Goal: Task Accomplishment & Management: Complete application form

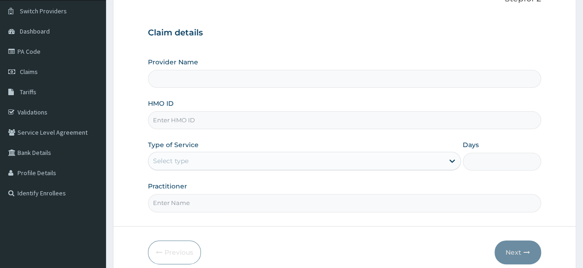
type input "[GEOGRAPHIC_DATA]"
click at [267, 122] on input "HMO ID" at bounding box center [344, 120] width 393 height 18
type input "RMB/10047/A"
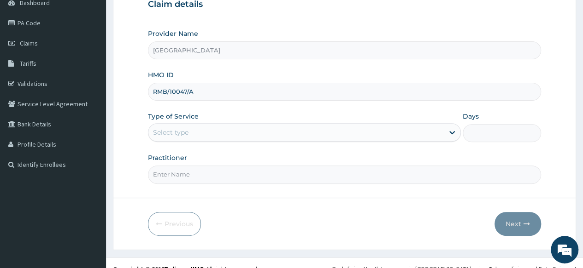
scroll to position [108, 0]
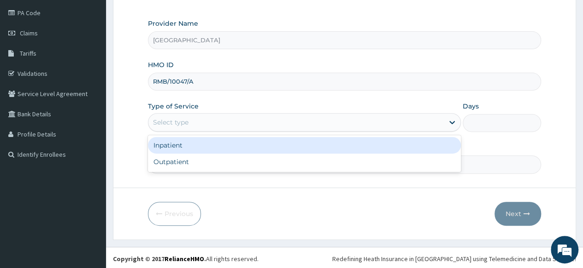
click at [245, 163] on div "Outpatient" at bounding box center [304, 162] width 313 height 17
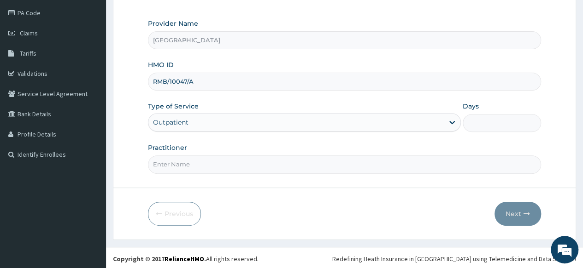
type input "1"
click at [254, 161] on input "Practitioner" at bounding box center [344, 165] width 393 height 18
type input "[PERSON_NAME]"
click at [509, 215] on button "Next" at bounding box center [517, 214] width 47 height 24
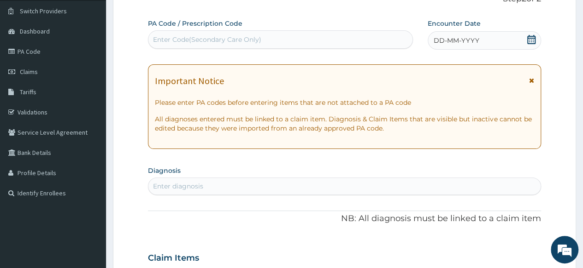
scroll to position [68, 0]
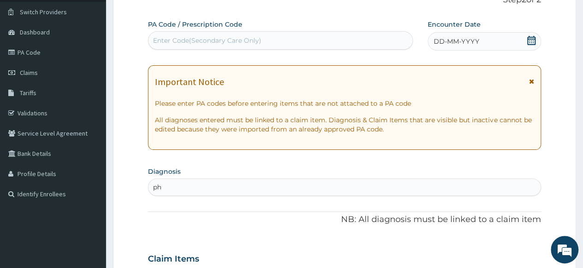
type input "pha"
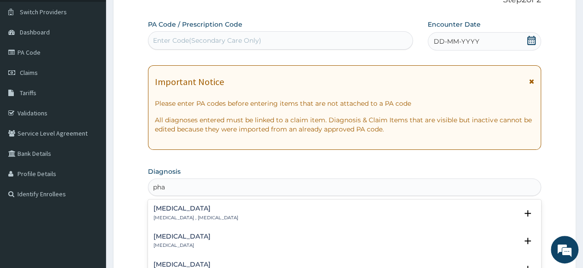
click at [194, 209] on h4 "Herpangina" at bounding box center [195, 208] width 85 height 7
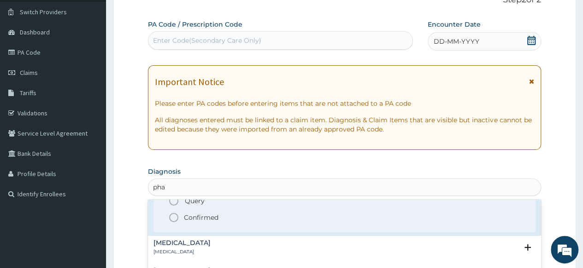
scroll to position [54, 0]
click at [209, 213] on p "Confirmed" at bounding box center [201, 215] width 35 height 9
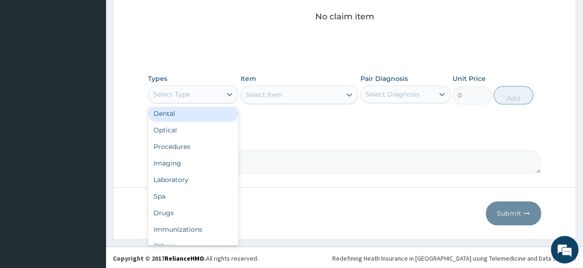
scroll to position [0, 0]
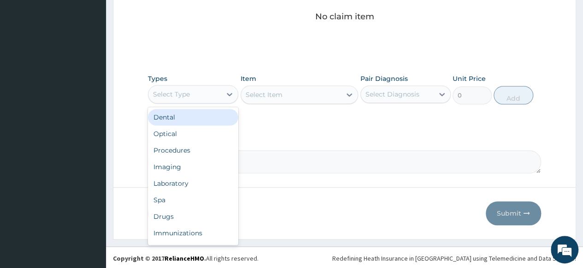
click at [187, 213] on div "Drugs" at bounding box center [193, 217] width 90 height 17
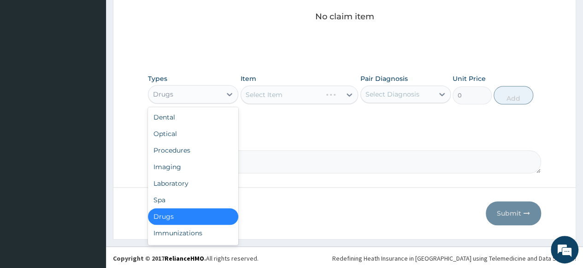
click at [247, 97] on div "Select Item" at bounding box center [299, 95] width 118 height 18
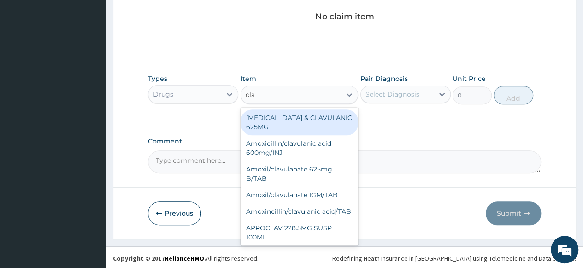
type input "clav"
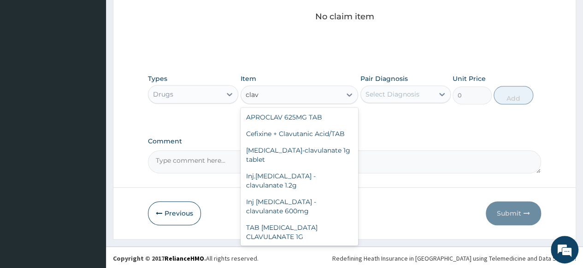
scroll to position [173, 0]
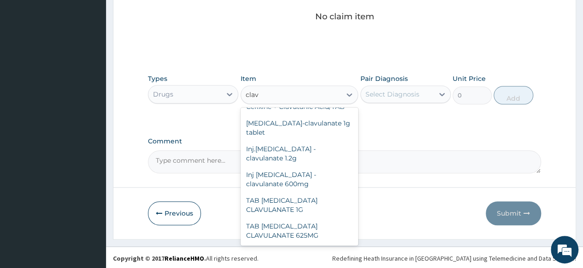
click at [303, 226] on div "TAB AMOXYCILLIN CLAVULANATE 625MG" at bounding box center [299, 231] width 118 height 26
type input "350"
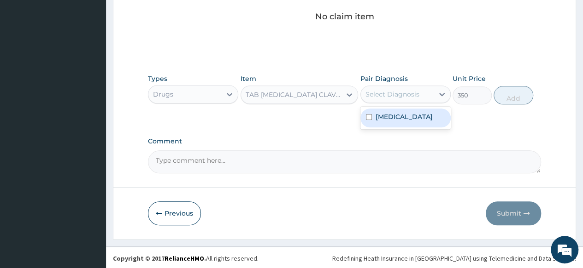
click at [414, 117] on label "Herpangina" at bounding box center [403, 116] width 57 height 9
checkbox input "true"
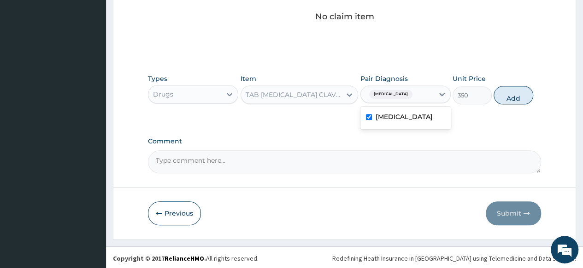
click at [518, 96] on button "Add" at bounding box center [512, 95] width 39 height 18
type input "0"
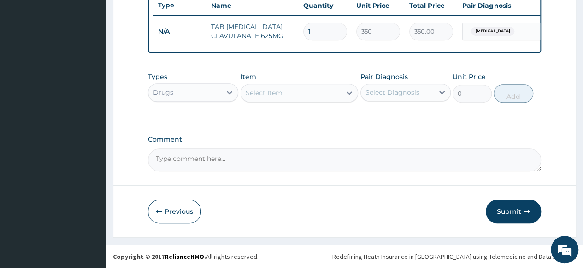
scroll to position [357, 0]
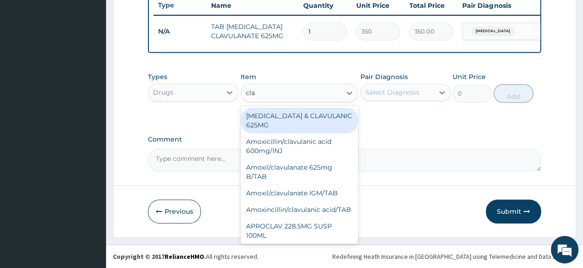
type input "clav"
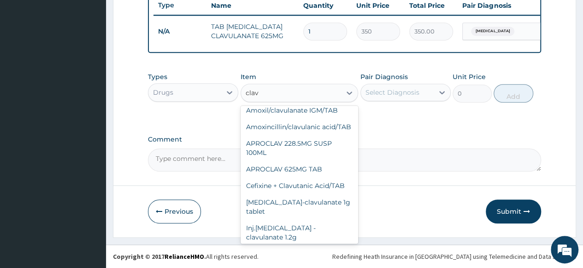
scroll to position [173, 0]
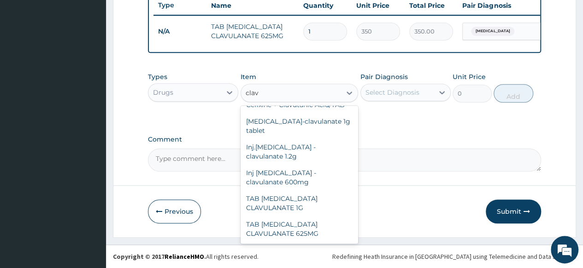
click at [317, 203] on div "TAB AMOXYCILLIN CLAVULANATE 1G" at bounding box center [299, 204] width 118 height 26
type input "450"
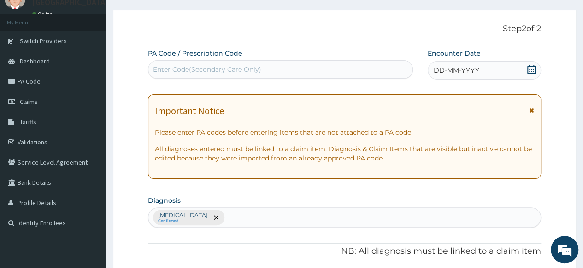
scroll to position [0, 0]
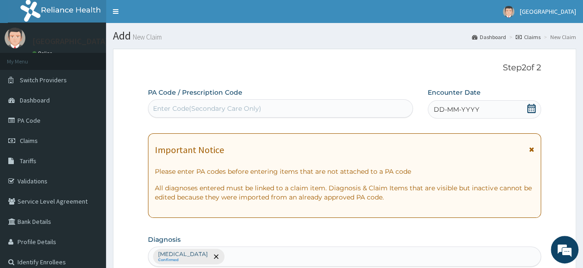
click at [70, 122] on link "PA Code" at bounding box center [53, 121] width 106 height 20
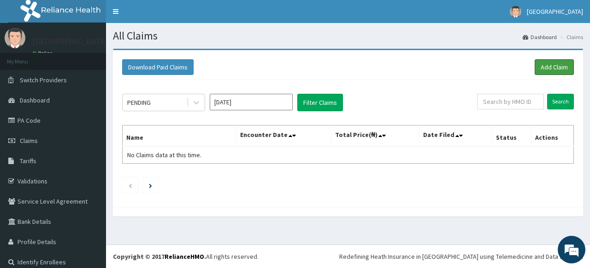
click at [547, 64] on link "Add Claim" at bounding box center [553, 67] width 39 height 16
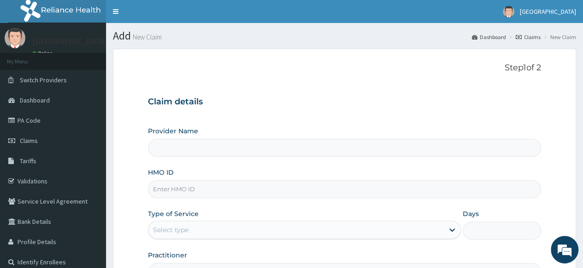
type input "[GEOGRAPHIC_DATA]"
click at [208, 192] on input "HMO ID" at bounding box center [344, 190] width 393 height 18
type input "xia/11105/a"
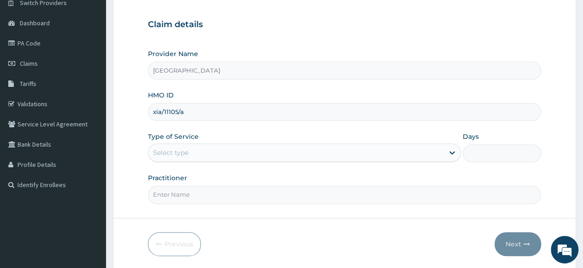
scroll to position [79, 0]
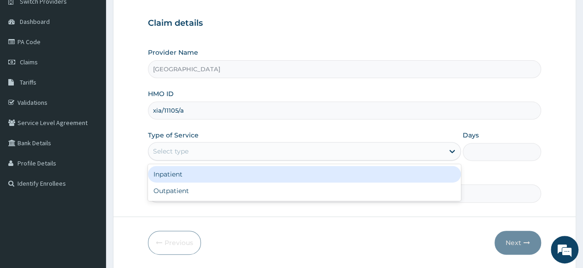
click at [274, 184] on div "Outpatient" at bounding box center [304, 191] width 313 height 17
type input "1"
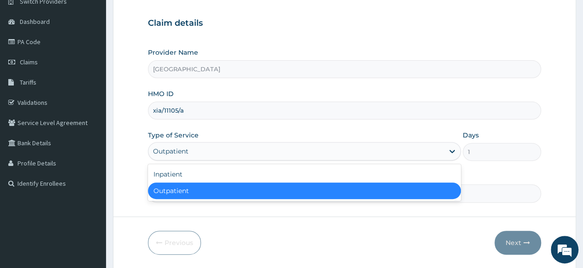
click at [223, 175] on div "Inpatient" at bounding box center [304, 174] width 313 height 17
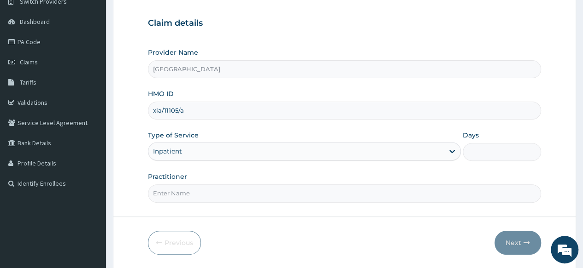
click at [503, 152] on input "Days" at bounding box center [501, 152] width 78 height 18
type input "48"
click at [280, 193] on input "Practitioner" at bounding box center [344, 194] width 393 height 18
type input "DR OPARA"
click at [521, 238] on button "Next" at bounding box center [517, 243] width 47 height 24
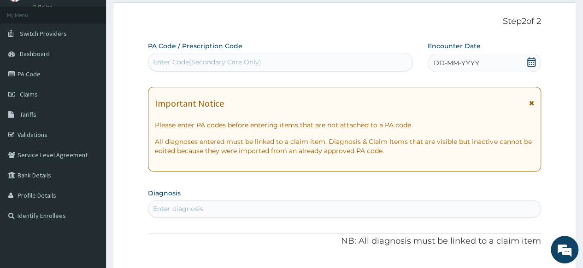
scroll to position [35, 0]
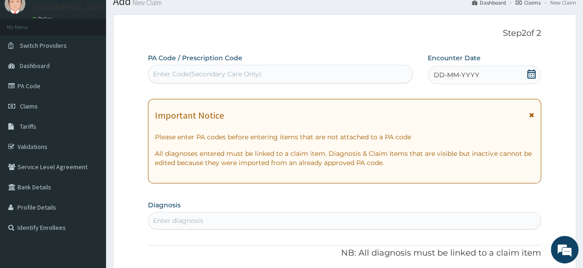
click at [331, 57] on div "PA Code / Prescription Code Enter Code(Secondary Care Only)" at bounding box center [280, 68] width 264 height 30
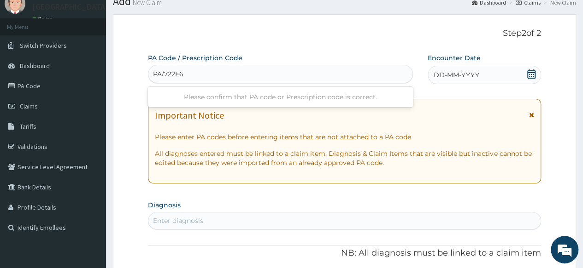
type input "PA/722E64"
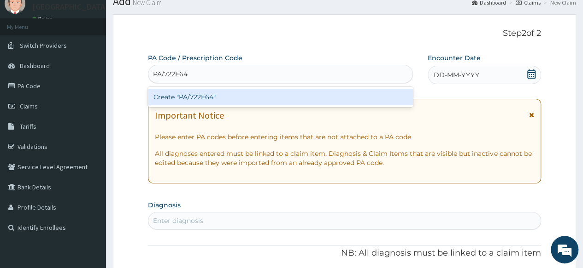
click at [270, 91] on div "Create "PA/722E64"" at bounding box center [280, 97] width 264 height 17
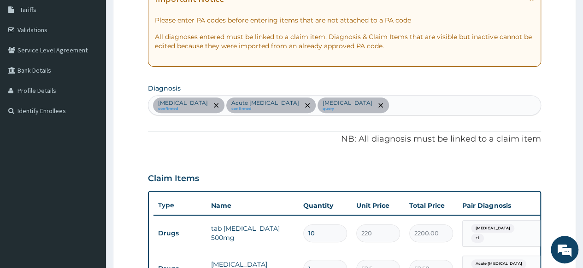
scroll to position [0, 0]
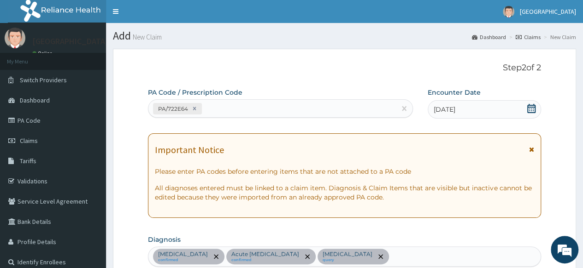
click at [116, 11] on link "Toggle navigation" at bounding box center [115, 11] width 19 height 23
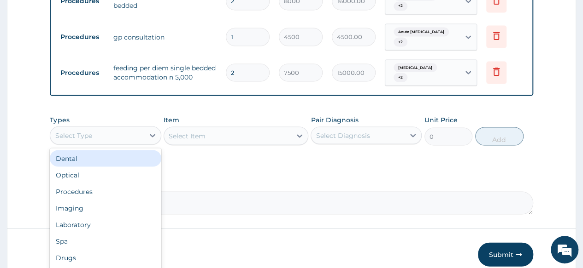
scroll to position [872, 0]
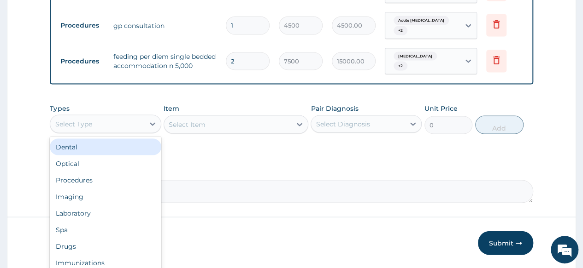
click at [120, 172] on div "Procedures" at bounding box center [105, 180] width 111 height 17
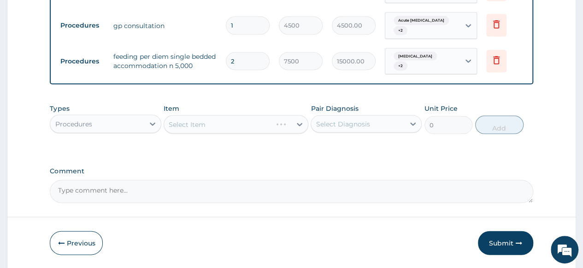
click at [174, 115] on div "Select Item" at bounding box center [235, 124] width 145 height 18
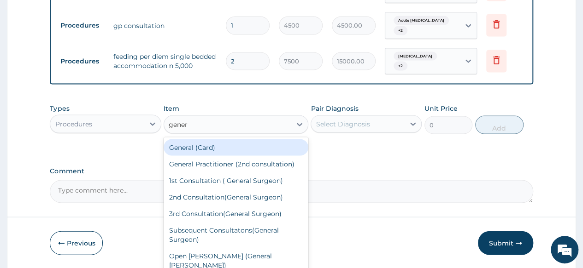
type input "genera"
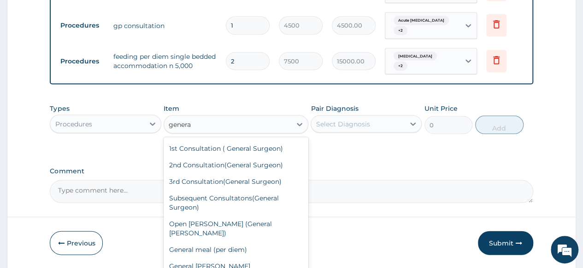
scroll to position [57, 0]
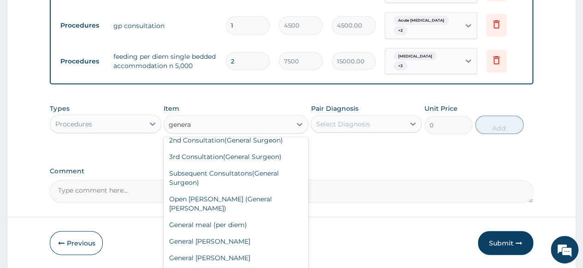
type input "4000"
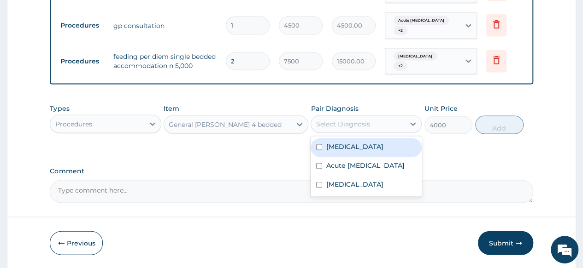
click at [374, 142] on label "Bronchopneumonia" at bounding box center [354, 146] width 57 height 9
checkbox input "true"
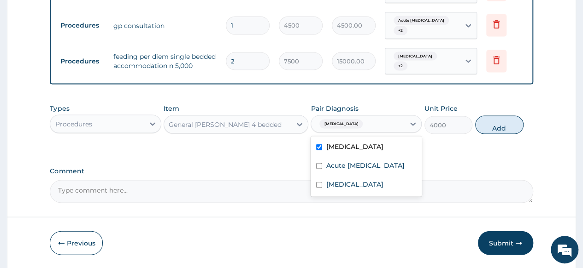
click at [356, 161] on label "Acute peptic ulcer" at bounding box center [365, 165] width 78 height 9
checkbox input "true"
click at [343, 180] on label "Malaria" at bounding box center [354, 184] width 57 height 9
checkbox input "true"
click at [499, 116] on button "Add" at bounding box center [499, 125] width 48 height 18
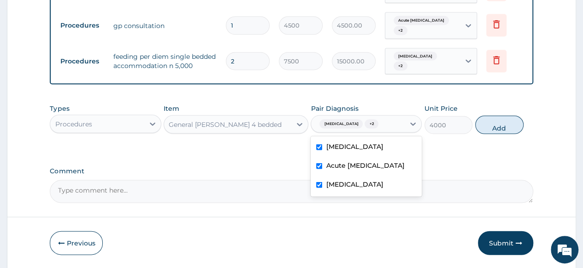
type input "0"
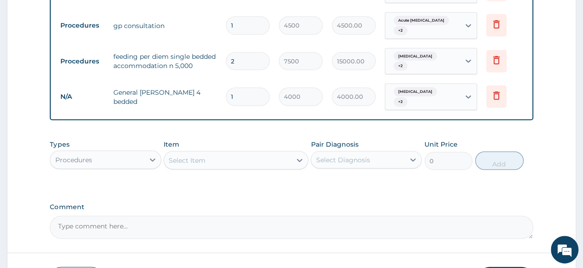
type input "0.00"
type input "2"
type input "8000.00"
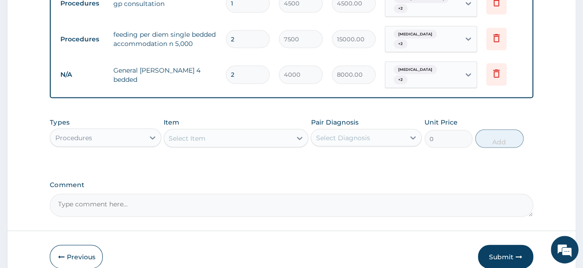
scroll to position [896, 0]
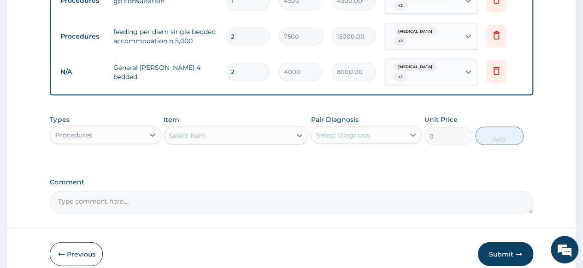
type input "2"
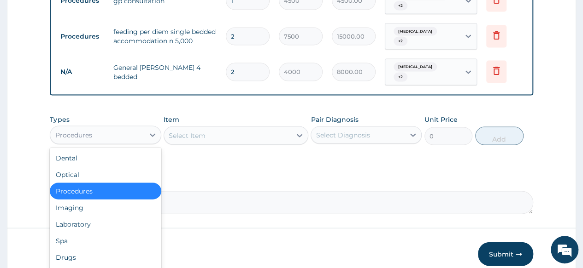
click at [129, 183] on div "Procedures" at bounding box center [105, 191] width 111 height 17
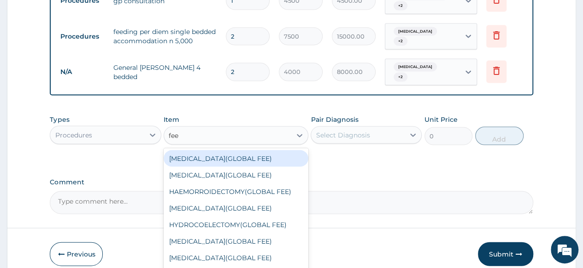
type input "feed"
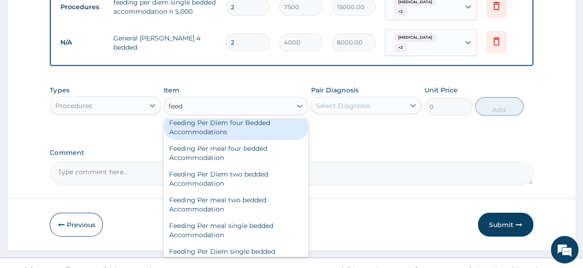
scroll to position [0, 0]
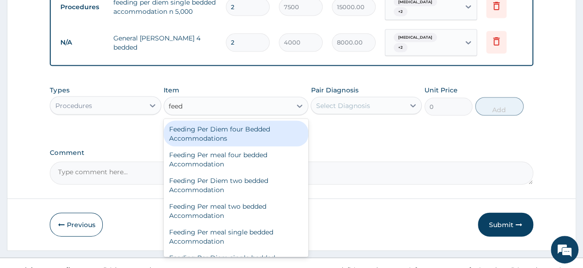
click at [260, 147] on div "Feeding Per meal four bedded Accommodation" at bounding box center [235, 160] width 145 height 26
type input "1000"
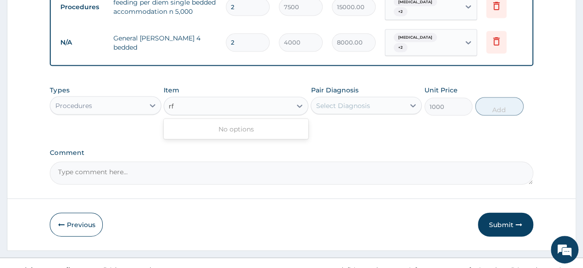
type input "r"
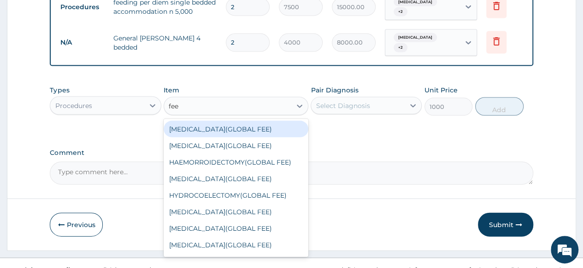
type input "feed"
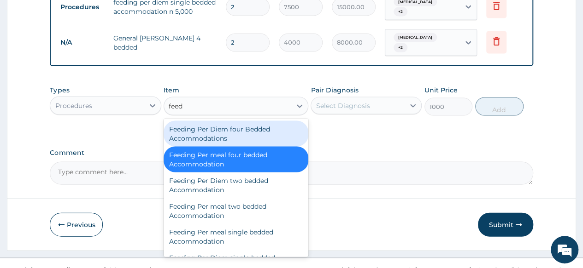
click at [263, 126] on div "Feeding Per Diem four Bedded Accommodations" at bounding box center [235, 134] width 145 height 26
type input "3000"
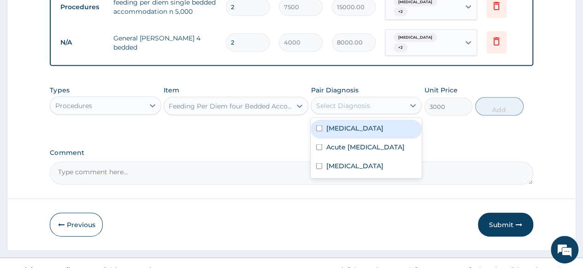
click at [361, 124] on label "Bronchopneumonia" at bounding box center [354, 128] width 57 height 9
checkbox input "true"
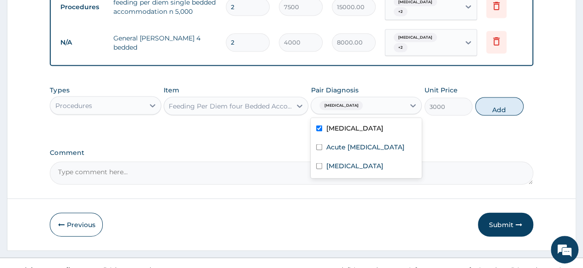
click at [360, 143] on label "Acute peptic ulcer" at bounding box center [365, 147] width 78 height 9
checkbox input "true"
click at [346, 162] on label "Malaria" at bounding box center [354, 166] width 57 height 9
checkbox input "true"
click at [368, 124] on label "Bronchopneumonia" at bounding box center [354, 128] width 57 height 9
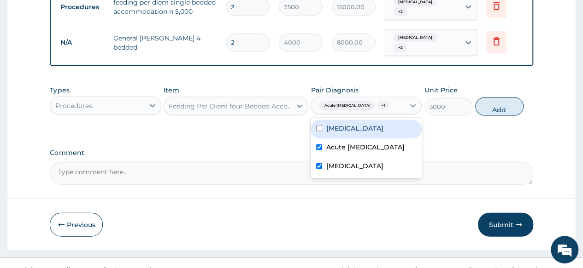
click at [354, 124] on label "Bronchopneumonia" at bounding box center [354, 128] width 57 height 9
checkbox input "true"
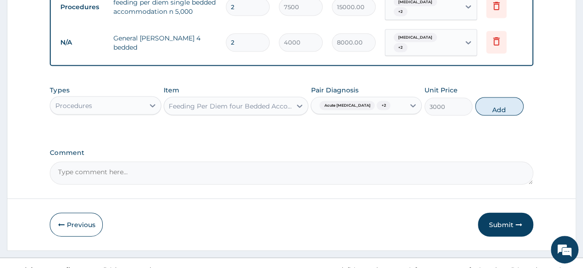
click at [503, 98] on button "Add" at bounding box center [499, 107] width 48 height 18
type input "0"
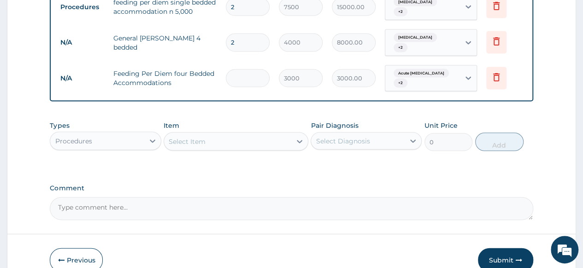
type input "0.00"
type input "2"
type input "6000.00"
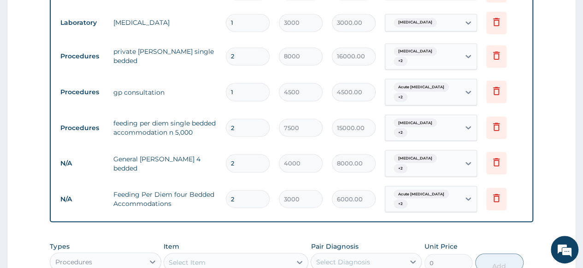
scroll to position [810, 0]
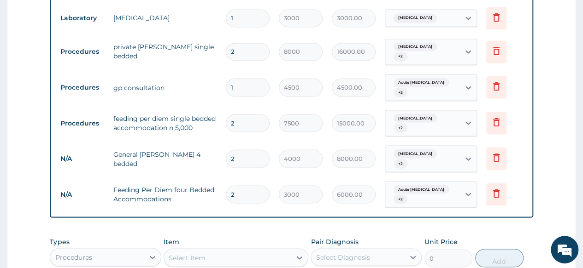
type input "2"
click at [496, 117] on icon at bounding box center [495, 122] width 11 height 11
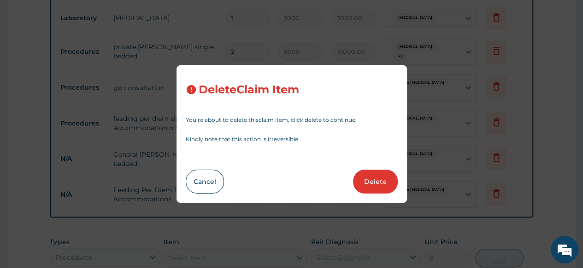
click at [377, 185] on button "Delete" at bounding box center [375, 182] width 45 height 24
type input "4000"
type input "8000.00"
type input "3000"
type input "6000.00"
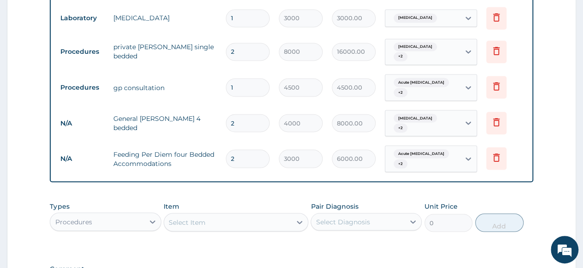
click at [497, 45] on icon at bounding box center [495, 50] width 11 height 11
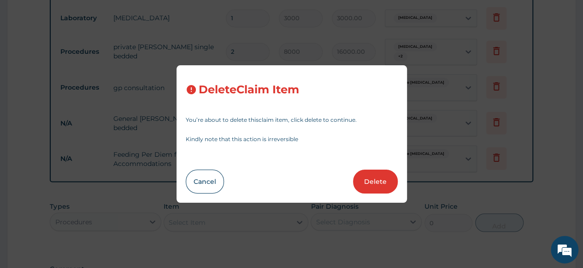
click at [373, 185] on button "Delete" at bounding box center [375, 182] width 45 height 24
type input "1"
type input "4500"
type input "4500.00"
type input "2"
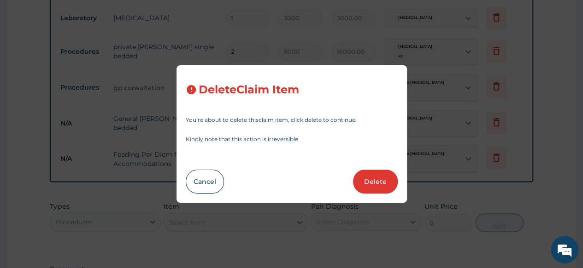
type input "4000"
type input "8000.00"
type input "3000"
type input "6000.00"
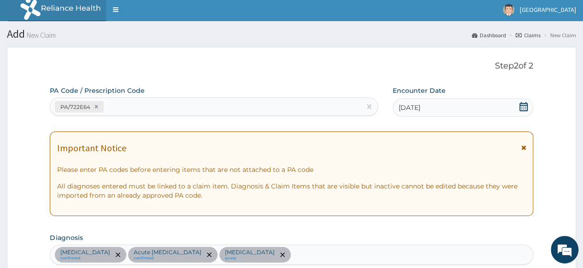
scroll to position [0, 0]
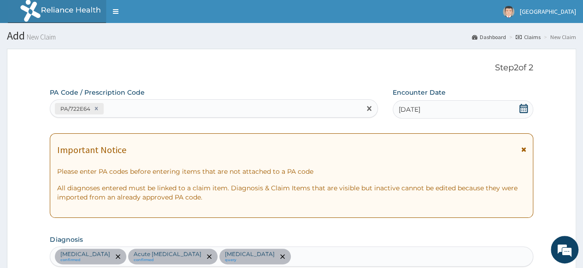
click at [95, 108] on icon at bounding box center [96, 108] width 3 height 3
type input "2"
type input "4000"
type input "8000.00"
type input "2"
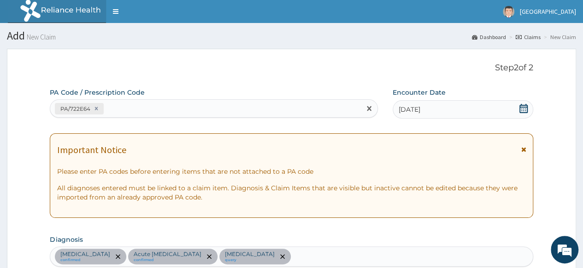
type input "3000"
type input "6000.00"
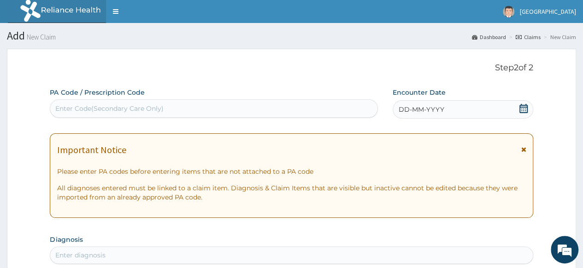
scroll to position [2, 0]
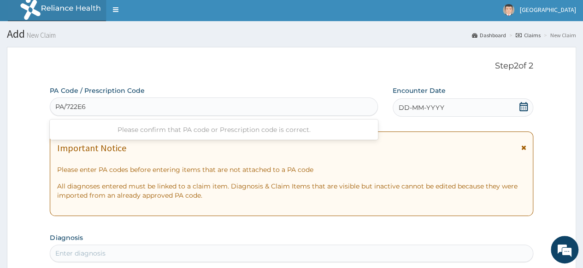
type input "PA/722E64"
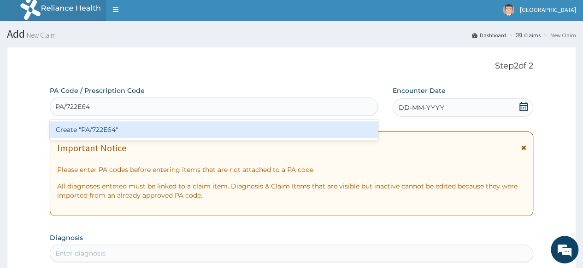
click at [80, 130] on div "Create "PA/722E64"" at bounding box center [213, 130] width 327 height 17
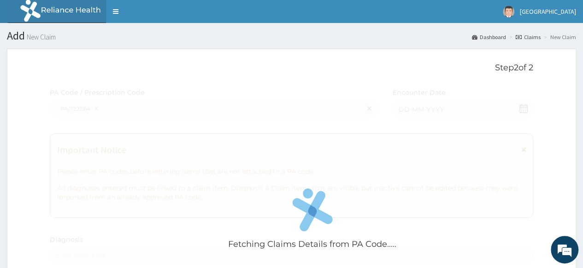
scroll to position [0, 0]
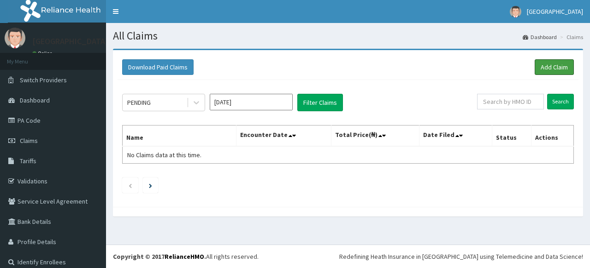
click at [548, 70] on link "Add Claim" at bounding box center [553, 67] width 39 height 16
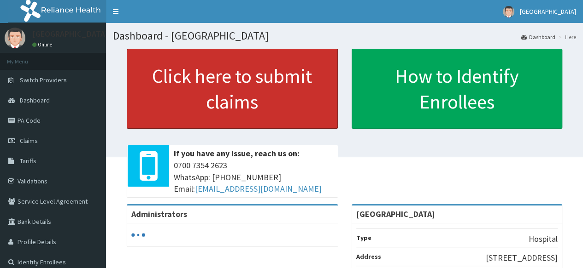
click at [274, 107] on link "Click here to submit claims" at bounding box center [232, 89] width 211 height 80
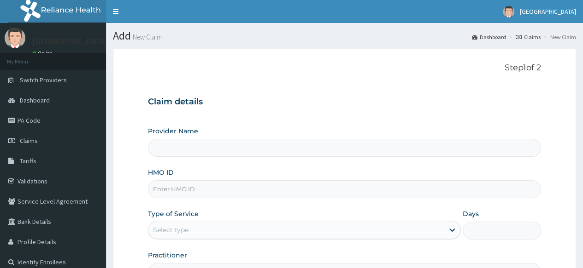
type input "[GEOGRAPHIC_DATA]"
click at [263, 187] on input "HMO ID" at bounding box center [344, 190] width 393 height 18
type input "xia/11105/a"
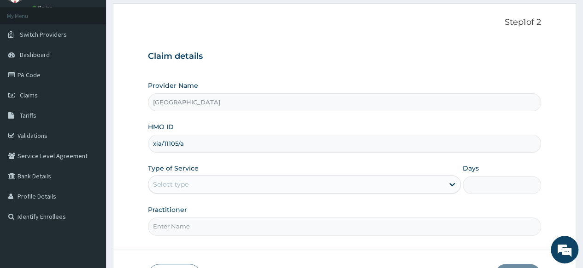
scroll to position [50, 0]
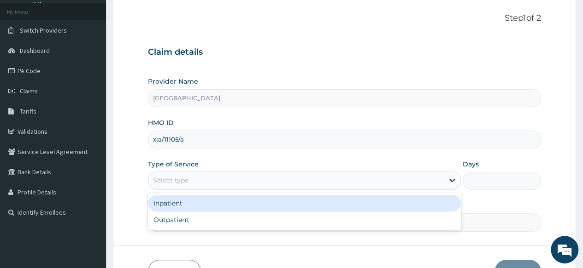
click at [252, 199] on div "Inpatient" at bounding box center [304, 203] width 313 height 17
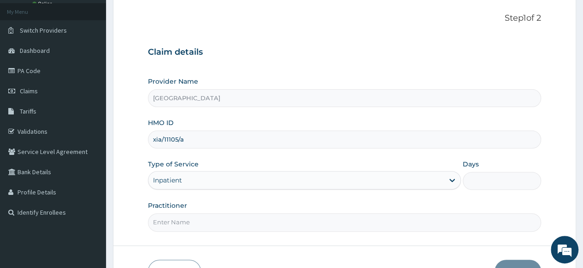
click at [488, 181] on input "Days" at bounding box center [501, 181] width 78 height 18
type input "48"
click at [283, 222] on input "Practitioner" at bounding box center [344, 223] width 393 height 18
type input "DR OPARA"
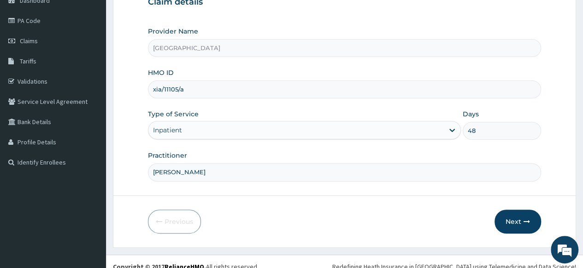
scroll to position [108, 0]
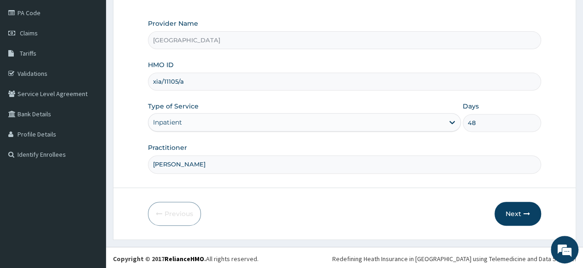
click at [514, 210] on button "Next" at bounding box center [517, 214] width 47 height 24
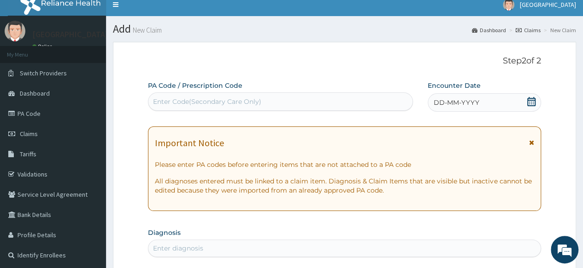
scroll to position [6, 0]
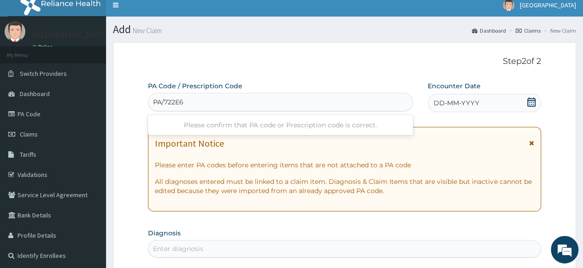
type input "PA/722E64"
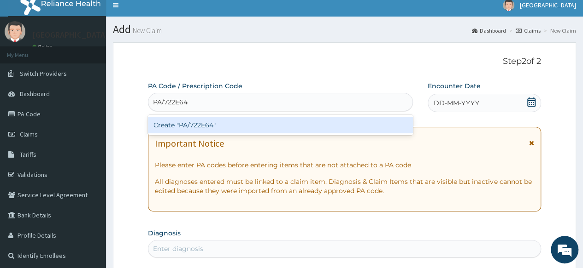
click at [245, 127] on div "Create "PA/722E64"" at bounding box center [280, 125] width 264 height 17
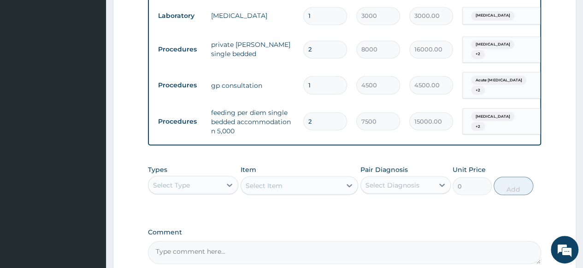
scroll to position [897, 0]
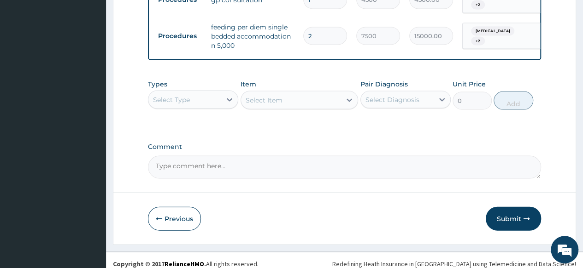
click at [497, 216] on button "Submit" at bounding box center [512, 219] width 55 height 24
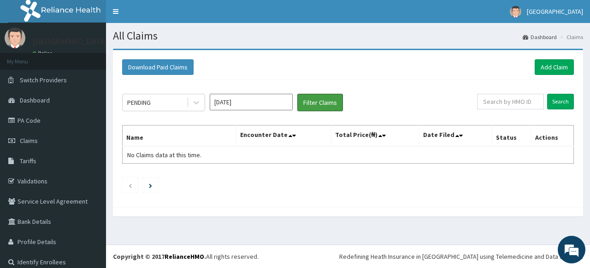
click at [319, 101] on button "Filter Claims" at bounding box center [320, 103] width 46 height 18
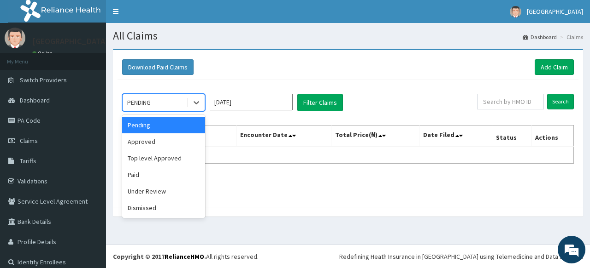
click at [172, 141] on div "Approved" at bounding box center [163, 142] width 83 height 17
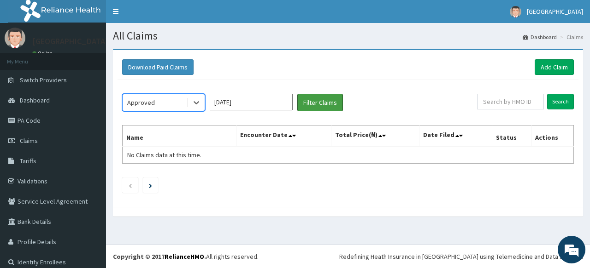
click at [320, 99] on button "Filter Claims" at bounding box center [320, 103] width 46 height 18
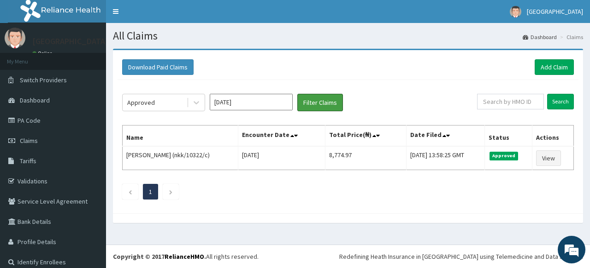
click at [317, 105] on button "Filter Claims" at bounding box center [320, 103] width 46 height 18
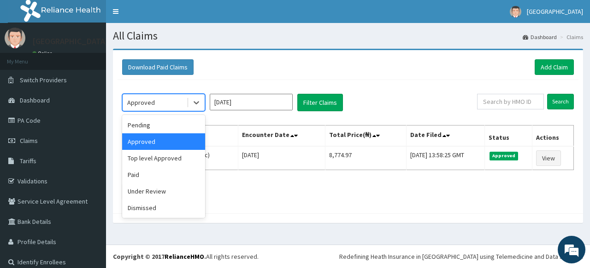
click at [174, 191] on div "Under Review" at bounding box center [163, 191] width 83 height 17
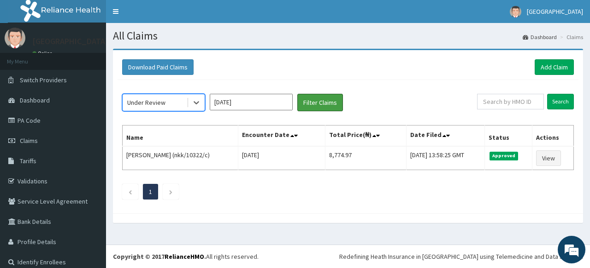
click at [321, 105] on button "Filter Claims" at bounding box center [320, 103] width 46 height 18
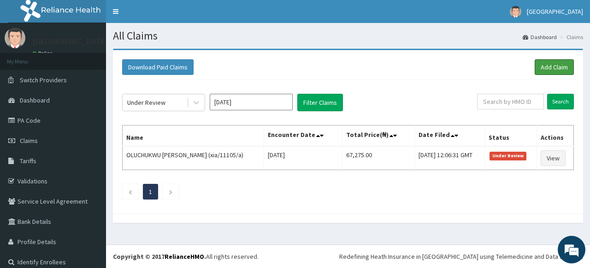
click at [550, 66] on link "Add Claim" at bounding box center [553, 67] width 39 height 16
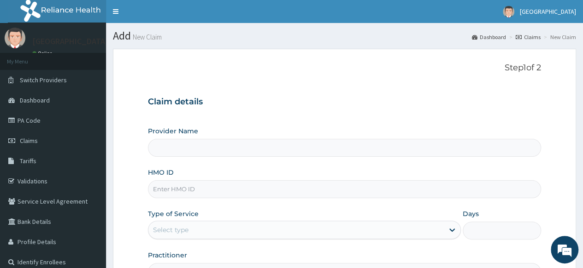
click at [262, 142] on input "Provider Name" at bounding box center [344, 148] width 393 height 18
type input "[GEOGRAPHIC_DATA]"
click at [259, 192] on input "HMO ID" at bounding box center [344, 190] width 393 height 18
type input "msg/10039/a"
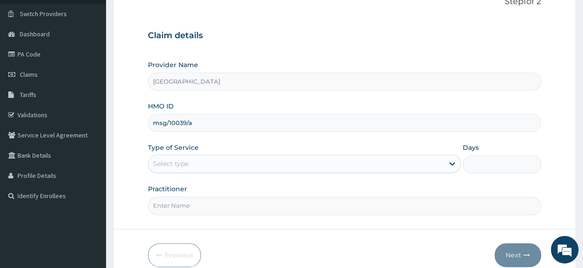
scroll to position [67, 0]
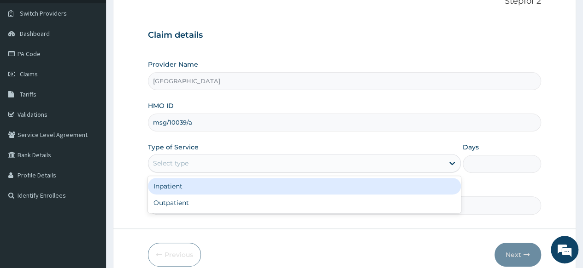
click at [227, 204] on div "Outpatient" at bounding box center [304, 203] width 313 height 17
type input "1"
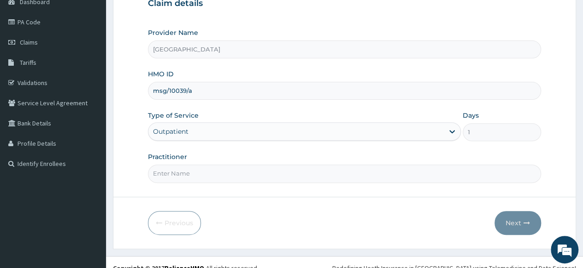
scroll to position [101, 0]
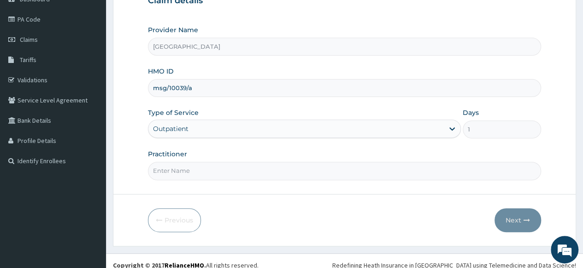
click at [250, 171] on input "Practitioner" at bounding box center [344, 171] width 393 height 18
type input "[PERSON_NAME]"
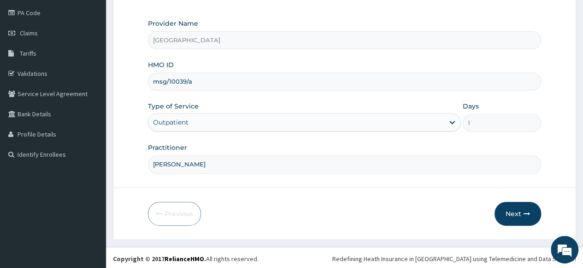
click at [516, 209] on button "Next" at bounding box center [517, 214] width 47 height 24
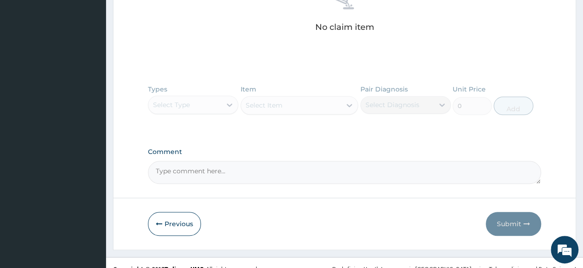
scroll to position [391, 0]
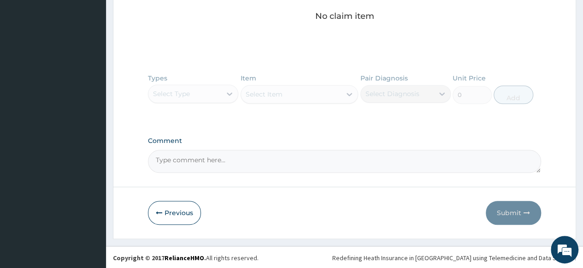
click at [186, 212] on button "Previous" at bounding box center [174, 213] width 53 height 24
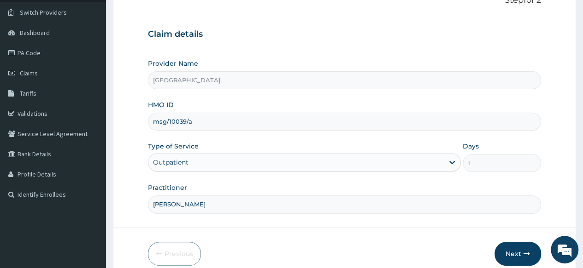
scroll to position [108, 0]
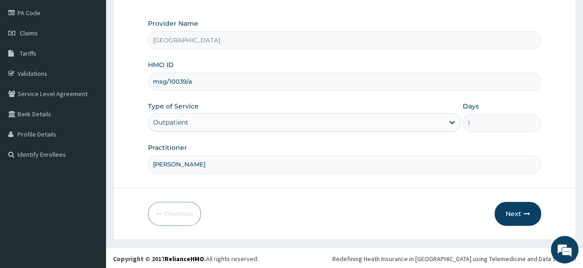
click at [522, 212] on button "Next" at bounding box center [517, 214] width 47 height 24
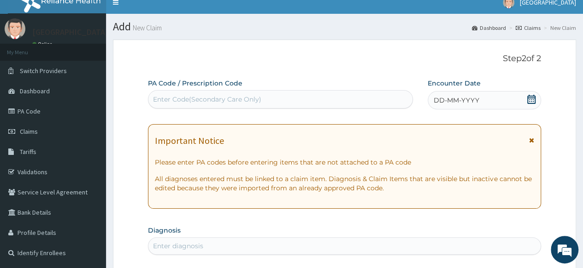
scroll to position [7, 0]
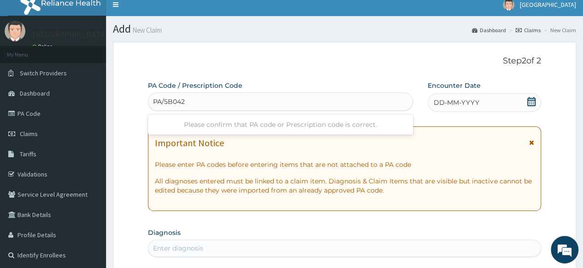
type input "PA/5B0427"
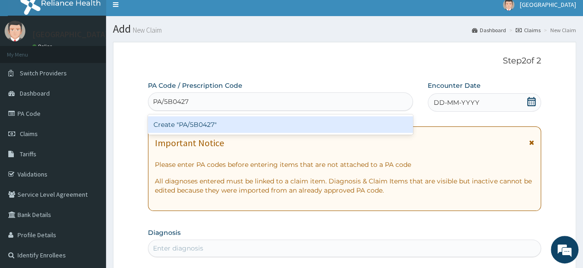
click at [266, 117] on div "Create "PA/5B0427"" at bounding box center [280, 125] width 264 height 17
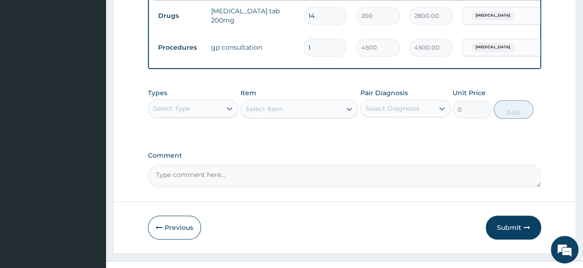
scroll to position [389, 0]
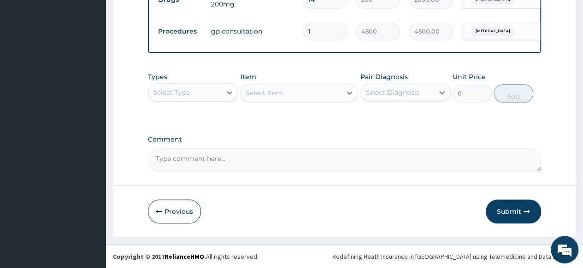
click at [501, 210] on button "Submit" at bounding box center [512, 212] width 55 height 24
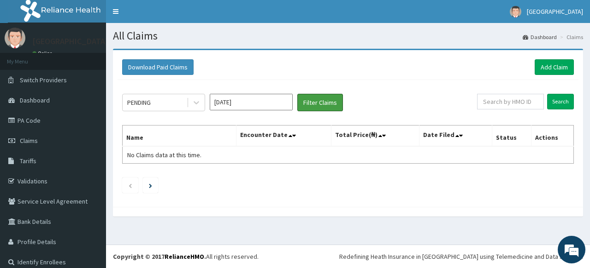
click at [317, 101] on button "Filter Claims" at bounding box center [320, 103] width 46 height 18
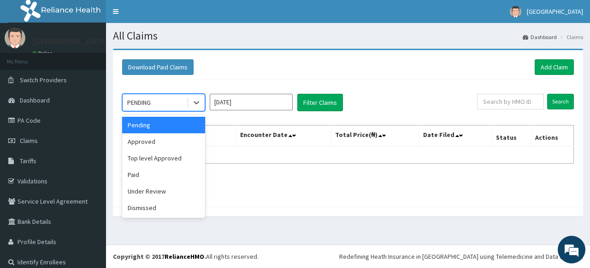
click at [179, 140] on div "Approved" at bounding box center [163, 142] width 83 height 17
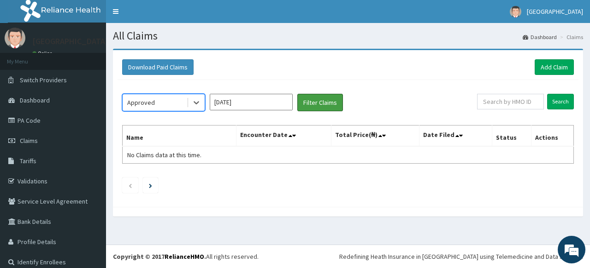
click at [320, 101] on button "Filter Claims" at bounding box center [320, 103] width 46 height 18
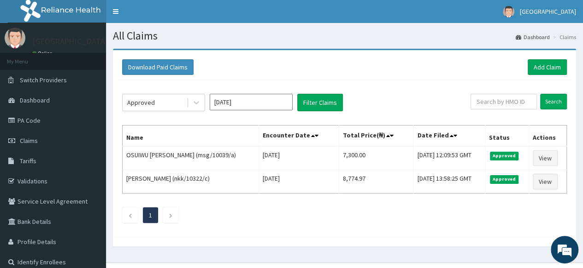
click at [70, 121] on link "PA Code" at bounding box center [53, 121] width 106 height 20
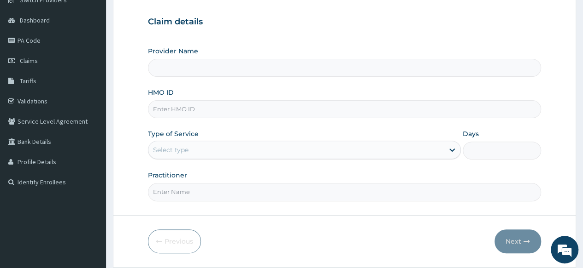
scroll to position [80, 0]
type input "[GEOGRAPHIC_DATA]"
click at [251, 73] on input "[GEOGRAPHIC_DATA]" at bounding box center [344, 68] width 393 height 18
click at [249, 110] on input "HMO ID" at bounding box center [344, 109] width 393 height 18
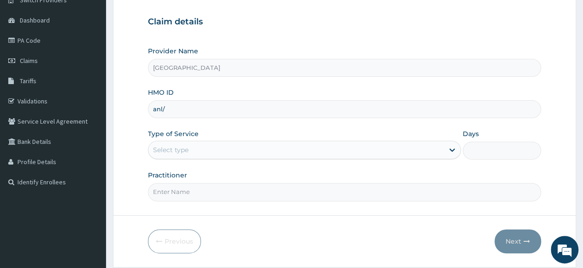
type input "Anl/10137/c"
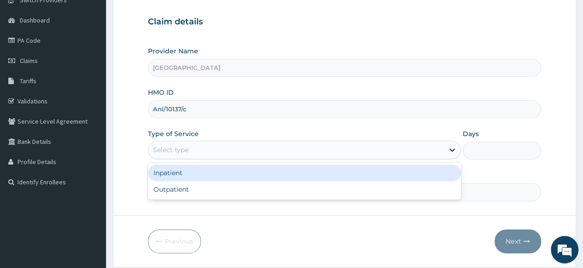
click at [232, 190] on div "Outpatient" at bounding box center [304, 189] width 313 height 17
type input "1"
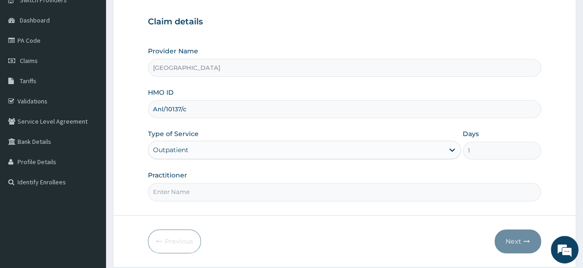
click at [270, 193] on input "Practitioner" at bounding box center [344, 192] width 393 height 18
type input "[PERSON_NAME]"
click at [515, 242] on button "Next" at bounding box center [517, 242] width 47 height 24
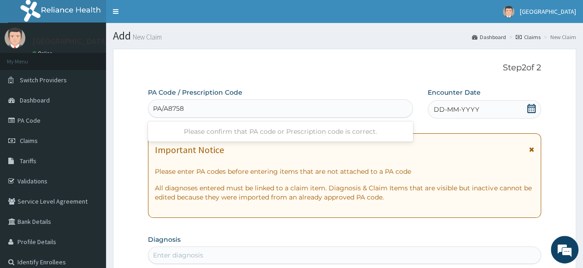
type input "PA/A87582"
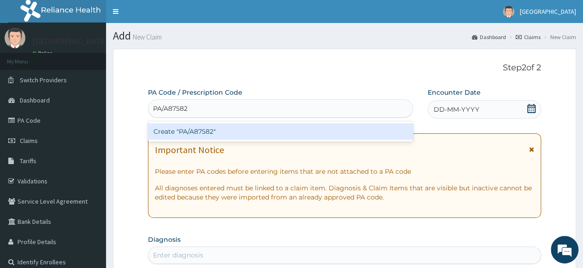
click at [248, 131] on div "Create "PA/A87582"" at bounding box center [280, 131] width 264 height 17
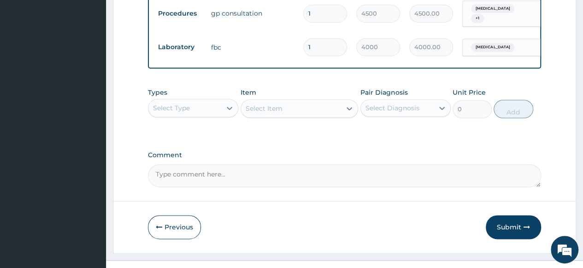
scroll to position [517, 0]
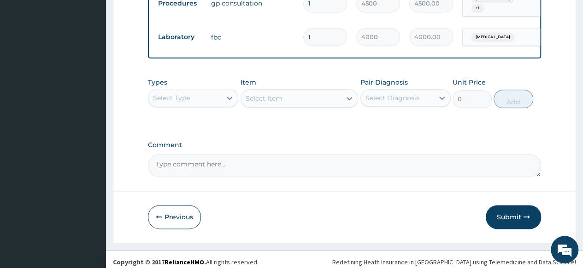
click at [506, 211] on button "Submit" at bounding box center [512, 217] width 55 height 24
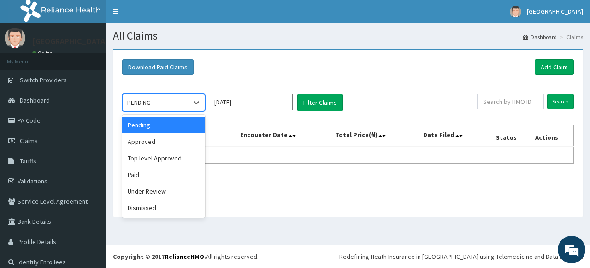
click at [167, 144] on div "Approved" at bounding box center [163, 142] width 83 height 17
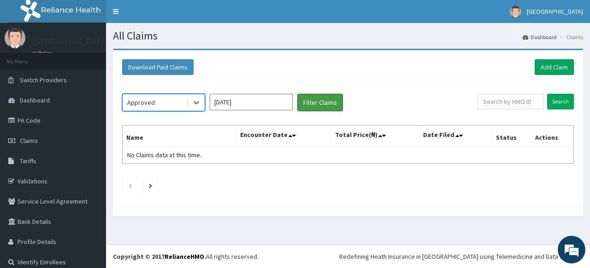
click at [324, 105] on button "Filter Claims" at bounding box center [320, 103] width 46 height 18
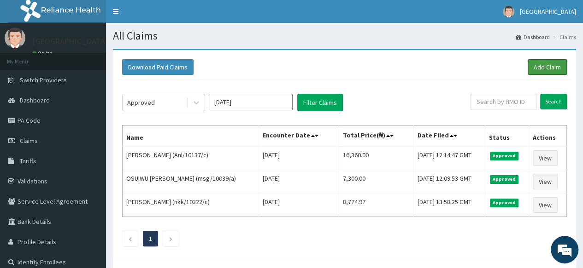
click at [540, 66] on link "Add Claim" at bounding box center [546, 67] width 39 height 16
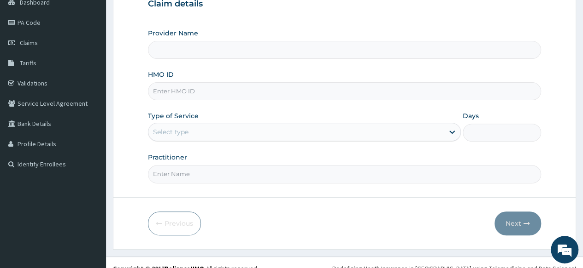
scroll to position [108, 0]
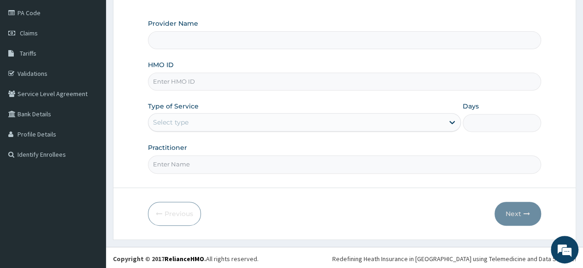
type input "[GEOGRAPHIC_DATA]"
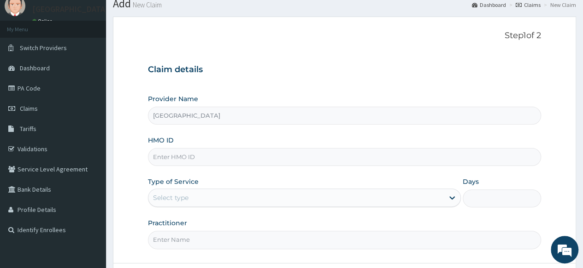
scroll to position [34, 0]
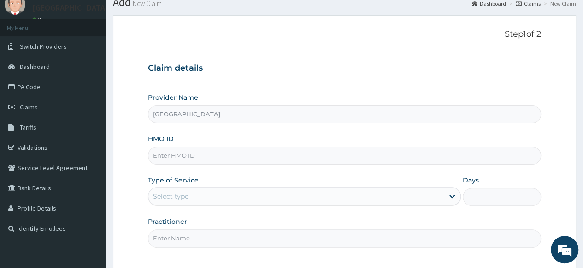
click at [274, 154] on input "HMO ID" at bounding box center [344, 156] width 393 height 18
type input "XIA/10540/A"
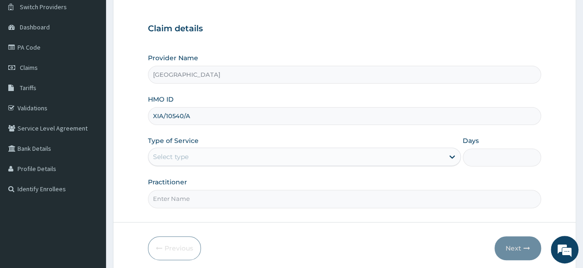
scroll to position [76, 0]
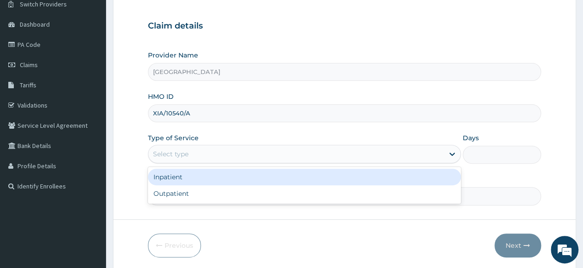
click at [251, 196] on div "Outpatient" at bounding box center [304, 194] width 313 height 17
type input "1"
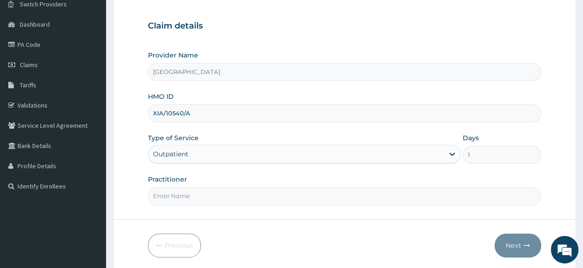
click at [274, 196] on input "Practitioner" at bounding box center [344, 196] width 393 height 18
type input "DR OPARA"
click at [524, 245] on icon "button" at bounding box center [526, 246] width 6 height 6
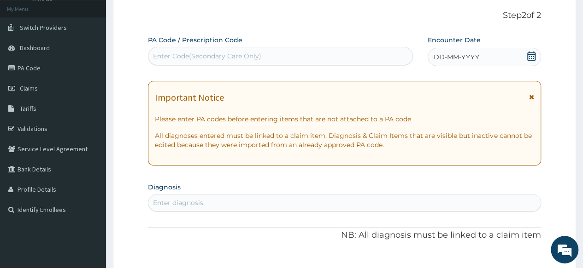
scroll to position [0, 0]
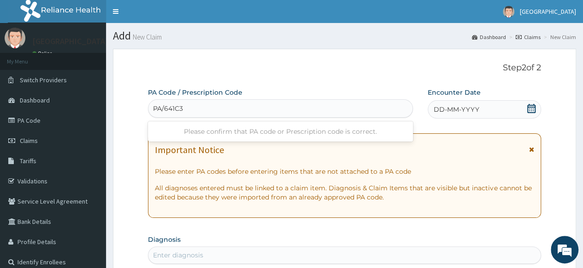
type input "PA/641C34"
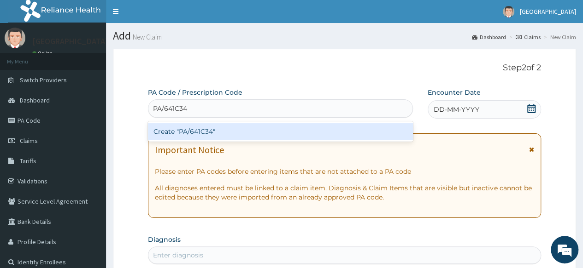
click at [223, 129] on div "Create "PA/641C34"" at bounding box center [280, 131] width 264 height 17
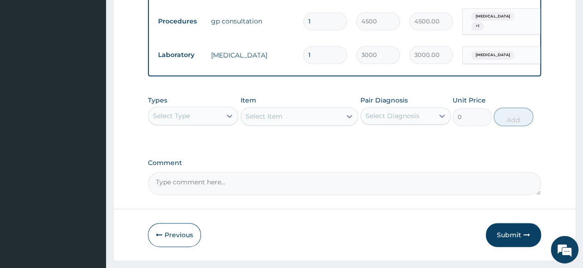
scroll to position [549, 0]
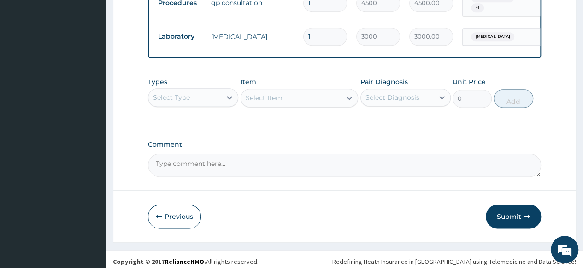
click at [504, 213] on button "Submit" at bounding box center [512, 217] width 55 height 24
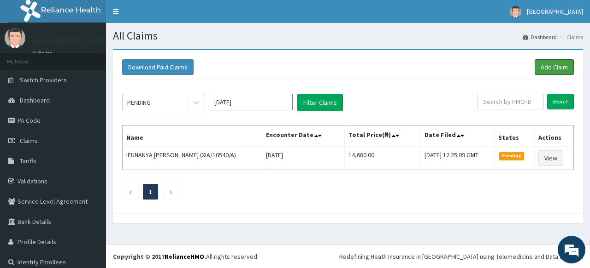
click at [537, 70] on link "Add Claim" at bounding box center [553, 67] width 39 height 16
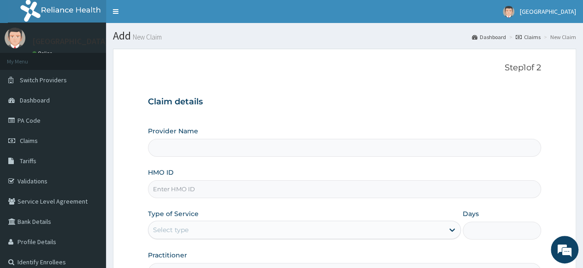
type input "[GEOGRAPHIC_DATA]"
click at [207, 189] on input "HMO ID" at bounding box center [344, 190] width 393 height 18
type input "EPL/10053/B"
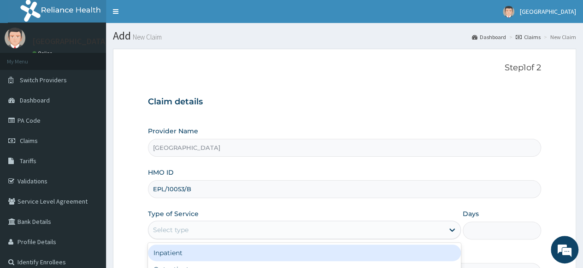
click at [234, 223] on div "Select type" at bounding box center [295, 230] width 295 height 15
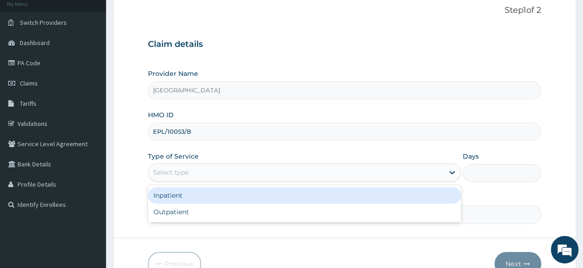
scroll to position [59, 0]
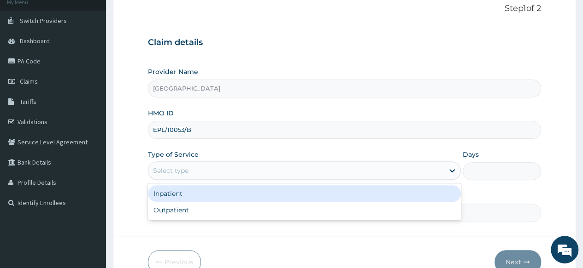
click at [230, 214] on div "Outpatient" at bounding box center [304, 210] width 313 height 17
type input "1"
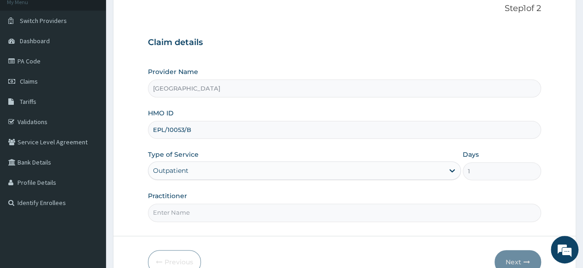
click at [309, 214] on input "Practitioner" at bounding box center [344, 213] width 393 height 18
type input "[PERSON_NAME]"
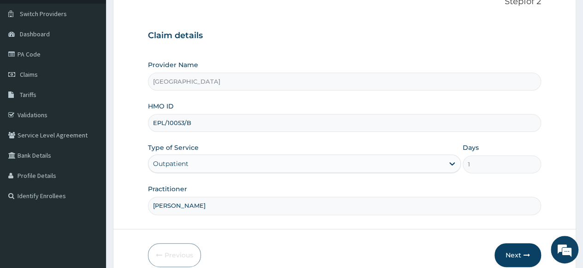
scroll to position [108, 0]
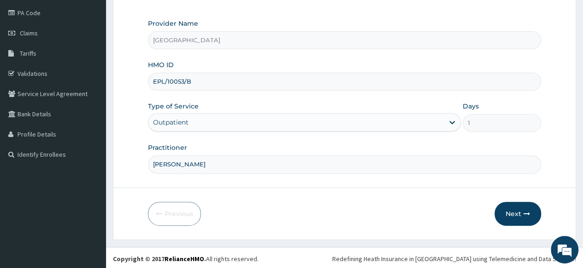
click at [514, 211] on button "Next" at bounding box center [517, 214] width 47 height 24
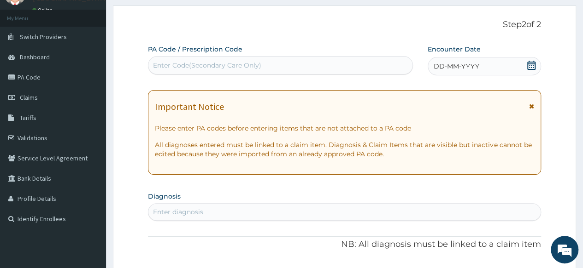
scroll to position [0, 0]
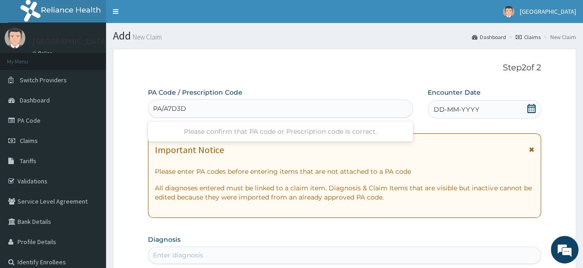
type input "PA/A7D3D9"
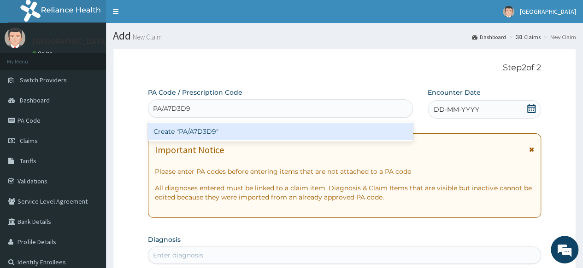
click at [257, 126] on div "Create "PA/A7D3D9"" at bounding box center [280, 131] width 264 height 17
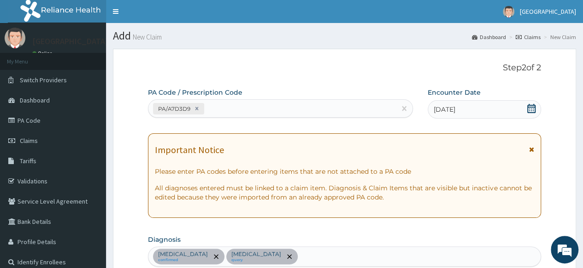
click at [117, 12] on link "Toggle navigation" at bounding box center [115, 11] width 19 height 23
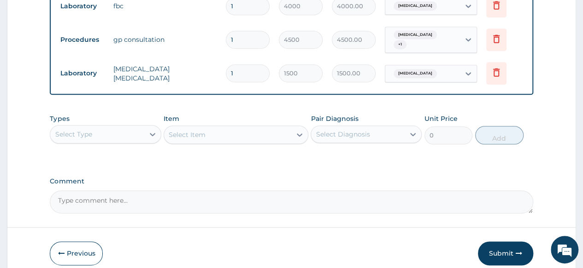
scroll to position [510, 0]
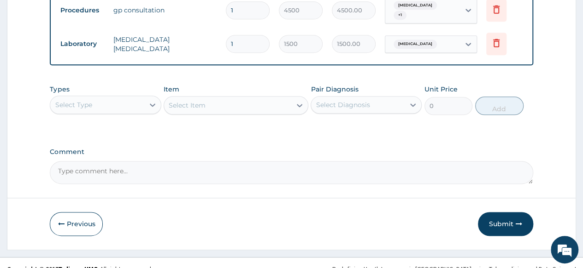
click at [500, 212] on button "Submit" at bounding box center [505, 224] width 55 height 24
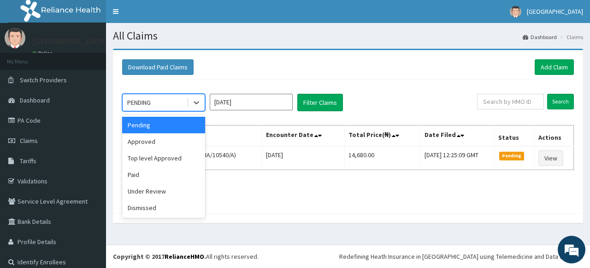
click at [174, 141] on div "Approved" at bounding box center [163, 142] width 83 height 17
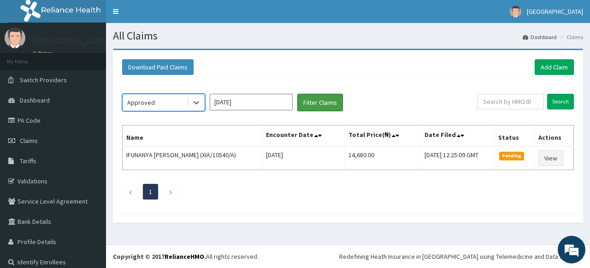
click at [321, 105] on button "Filter Claims" at bounding box center [320, 103] width 46 height 18
